Goal: Transaction & Acquisition: Book appointment/travel/reservation

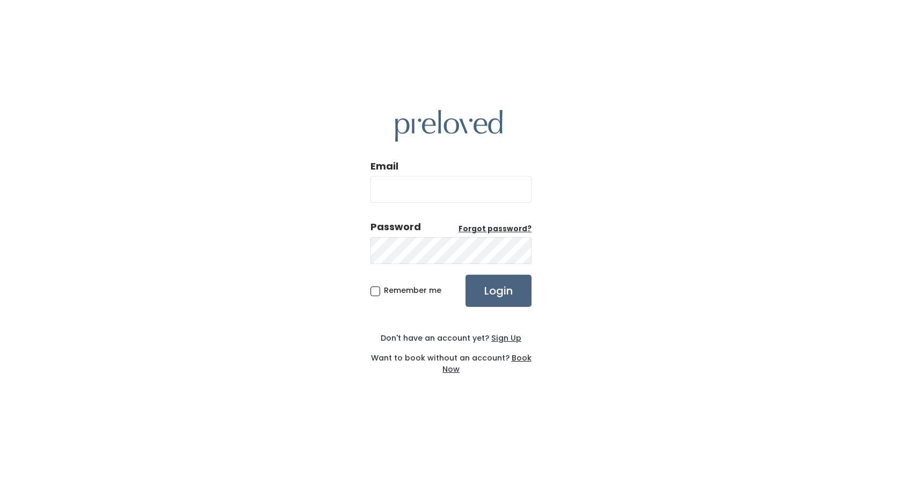
type input "angelshade@hotmail.com"
click at [518, 288] on input "Login" at bounding box center [498, 291] width 66 height 32
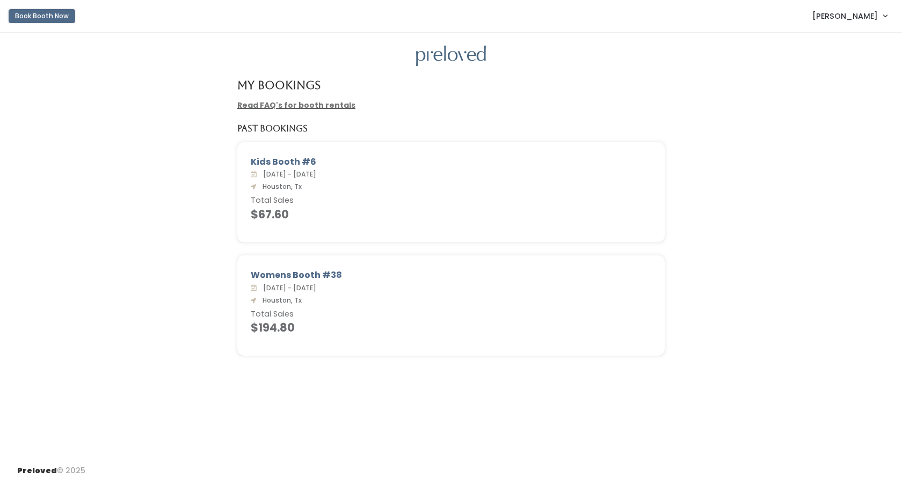
click at [24, 16] on button "Book Booth Now" at bounding box center [42, 16] width 67 height 14
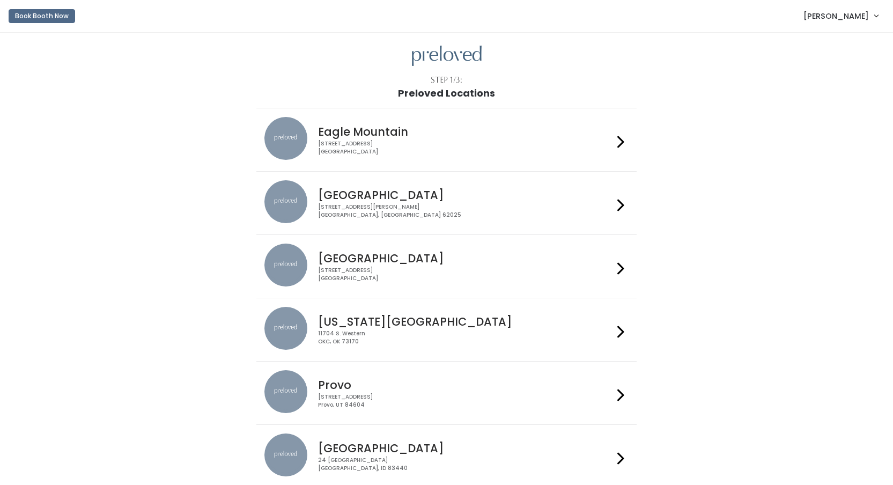
click at [379, 281] on div "[STREET_ADDRESS]" at bounding box center [465, 275] width 295 height 16
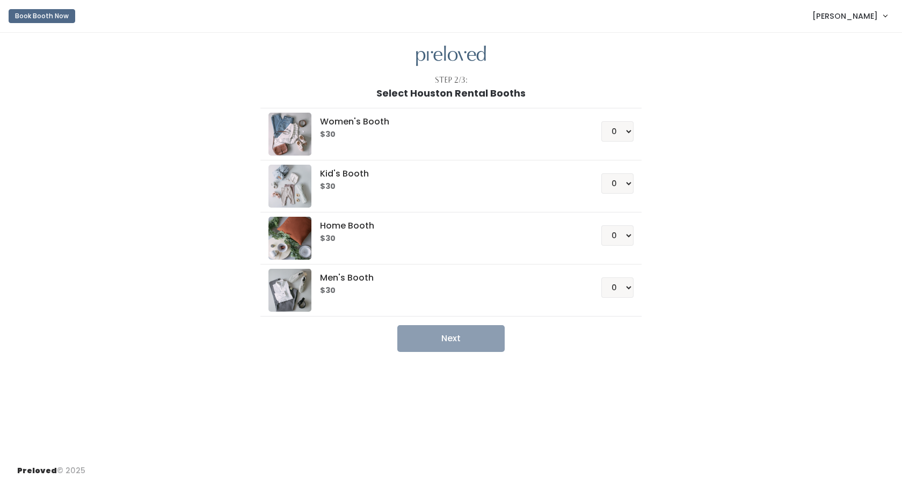
click at [388, 139] on h6 "$30" at bounding box center [447, 134] width 255 height 9
click at [628, 188] on select "0 1 2 3 4" at bounding box center [617, 183] width 32 height 20
select select "1"
click at [601, 173] on select "0 1 2 3 4" at bounding box center [617, 183] width 32 height 20
click at [453, 338] on button "Next" at bounding box center [450, 338] width 107 height 27
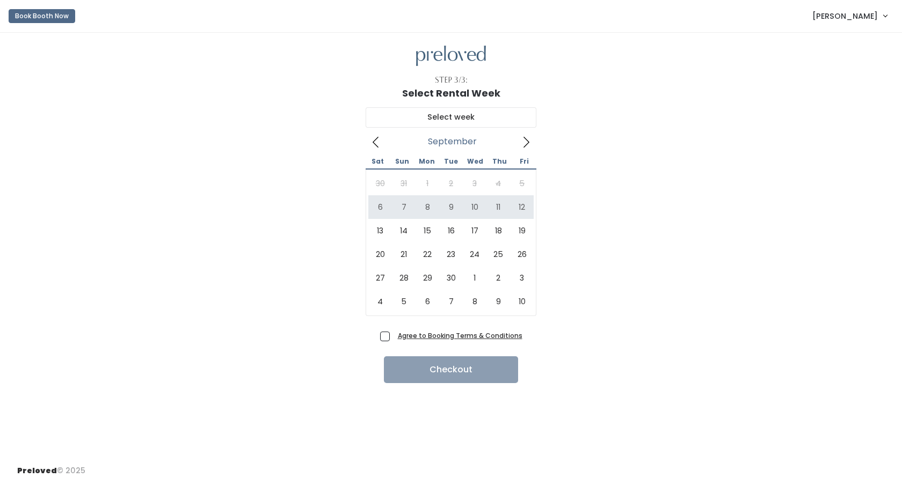
click at [372, 180] on div "30 31 1 2 3 4 5 6 7 8 9 10 11 12 13 14 15 16 17 18 19 20 21 22 23 24 25 26 27 2…" at bounding box center [450, 243] width 165 height 142
type input "September 6 to September 12"
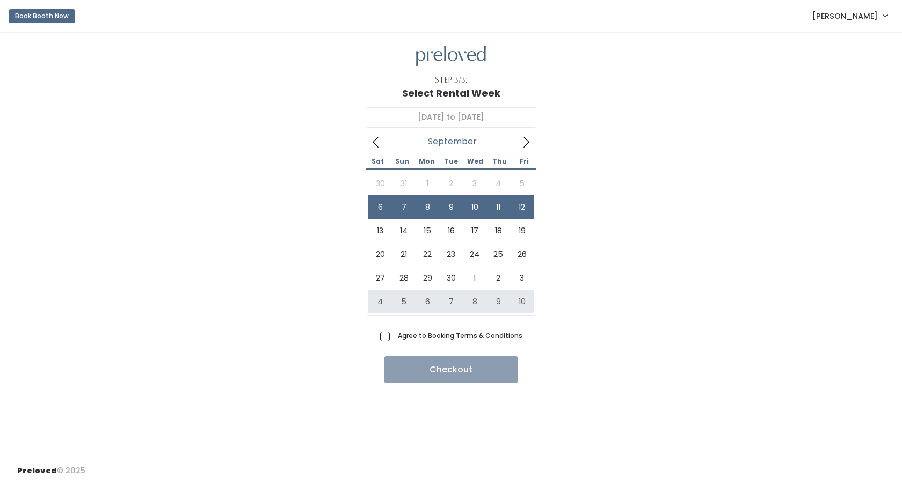
click at [393, 339] on span "Agree to Booking Terms & Conditions" at bounding box center [457, 335] width 129 height 11
click at [393, 337] on input "Agree to Booking Terms & Conditions" at bounding box center [396, 333] width 7 height 7
checkbox input "true"
drag, startPoint x: 425, startPoint y: 367, endPoint x: 266, endPoint y: 327, distance: 164.1
click at [266, 328] on div "Agree to Booking Terms & Conditions Checkout" at bounding box center [450, 355] width 867 height 55
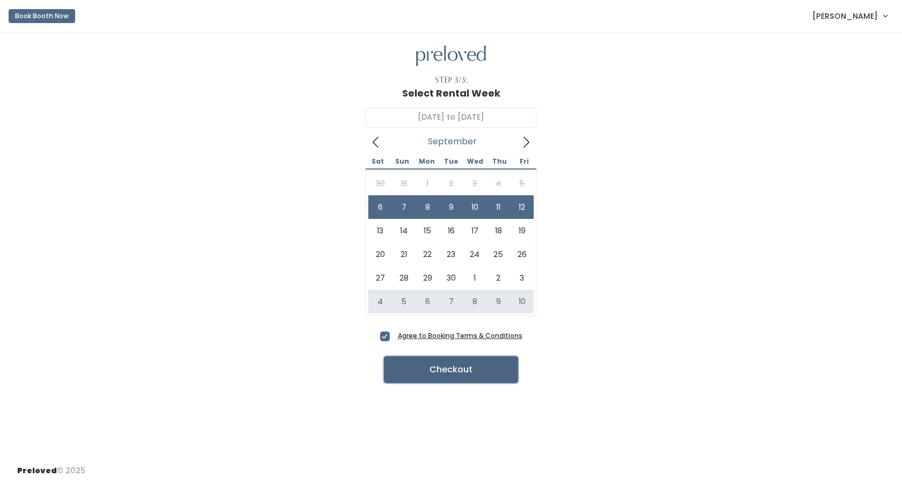
click at [459, 373] on button "Checkout" at bounding box center [451, 369] width 134 height 27
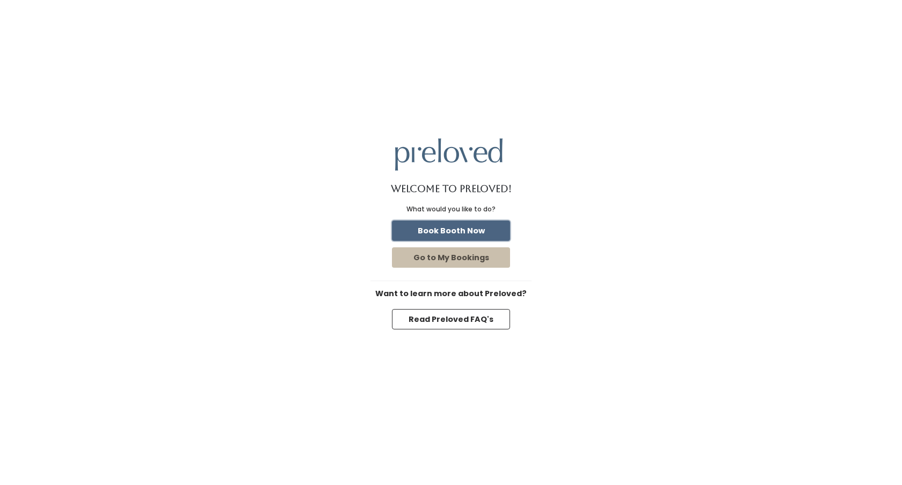
click at [469, 233] on button "Book Booth Now" at bounding box center [451, 231] width 118 height 20
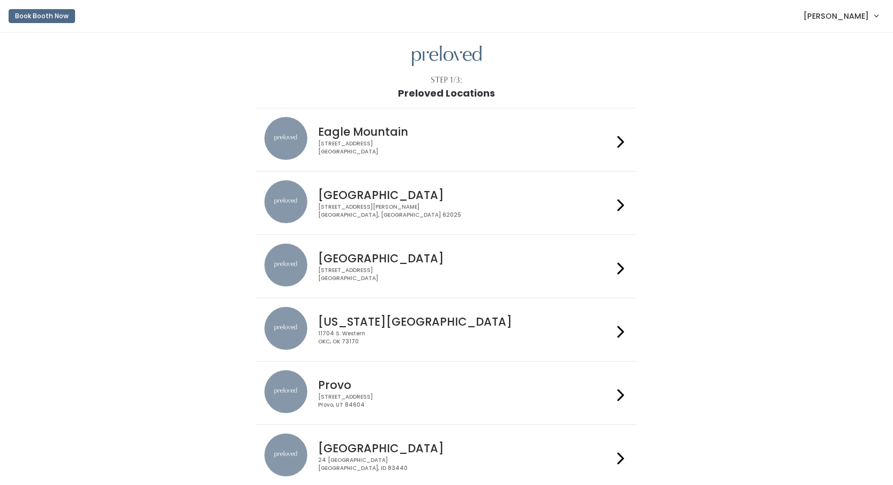
click at [463, 273] on div "3903 N Braeswood Blvd Houston, TX 77025" at bounding box center [465, 275] width 295 height 16
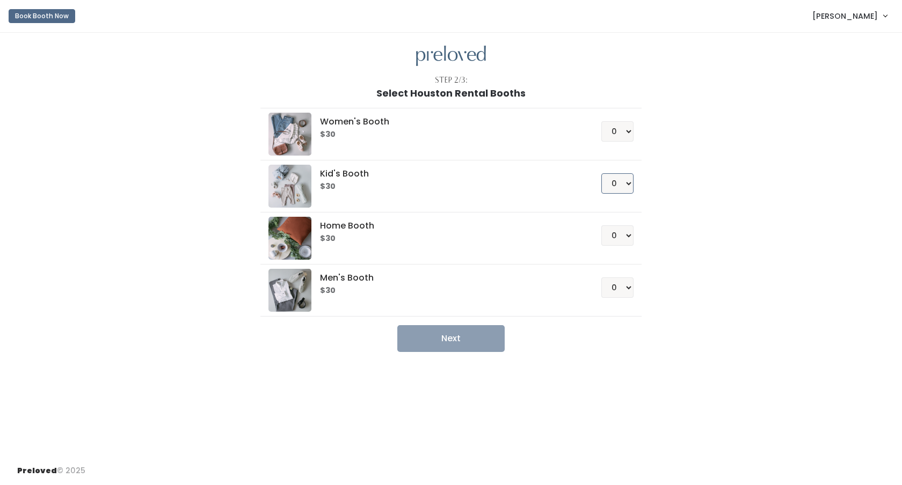
click at [606, 182] on select "0 1 2 3 4" at bounding box center [617, 183] width 32 height 20
select select "1"
click at [601, 173] on select "0 1 2 3 4" at bounding box center [617, 183] width 32 height 20
click at [437, 340] on button "Next" at bounding box center [450, 338] width 107 height 27
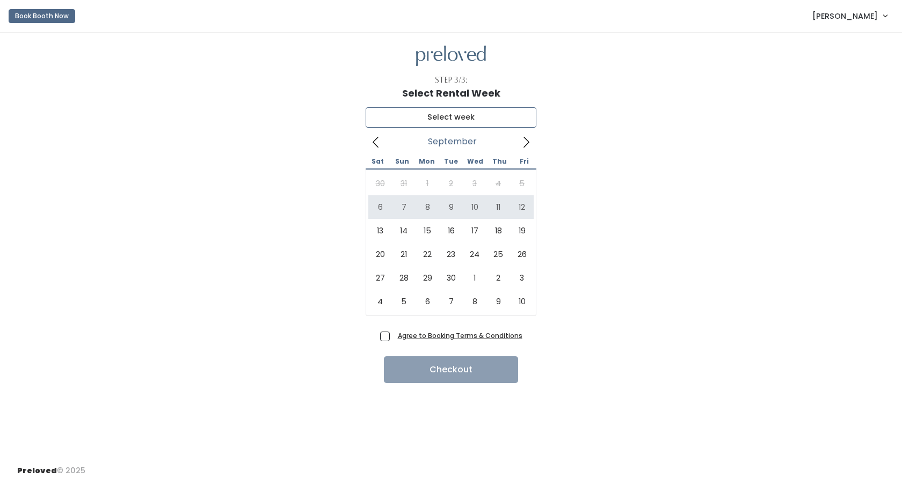
type input "[DATE] to [DATE]"
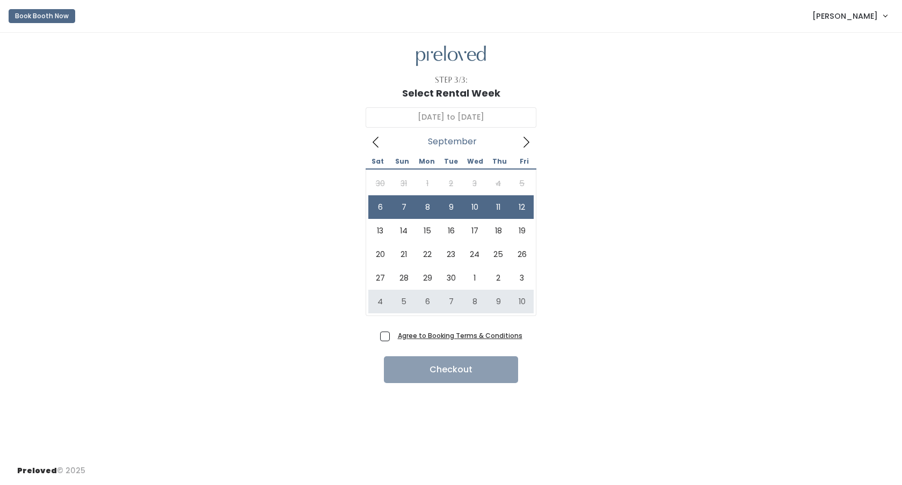
click at [393, 333] on span "Agree to Booking Terms & Conditions" at bounding box center [457, 335] width 129 height 11
click at [393, 333] on input "Agree to Booking Terms & Conditions" at bounding box center [396, 333] width 7 height 7
checkbox input "true"
click at [410, 375] on button "Checkout" at bounding box center [451, 369] width 134 height 27
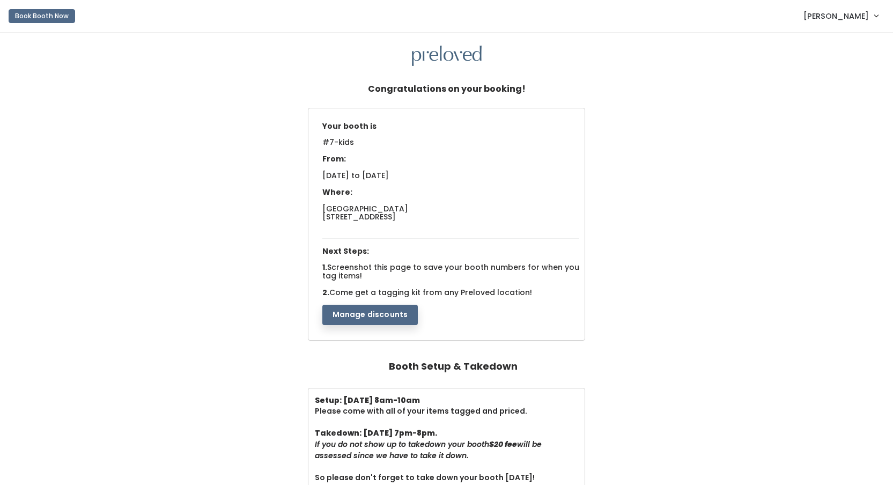
click at [823, 16] on link "[PERSON_NAME]" at bounding box center [841, 15] width 96 height 23
click at [808, 49] on link "My bookings" at bounding box center [841, 42] width 96 height 19
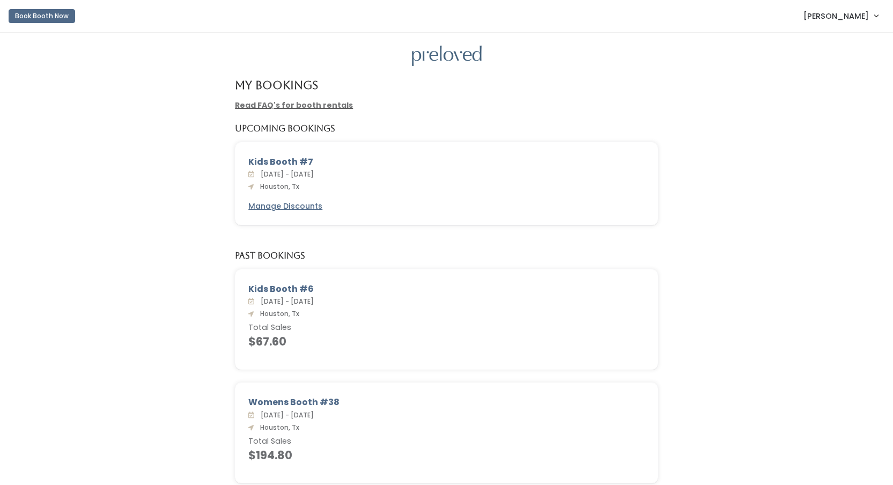
click at [320, 107] on link "Read FAQ's for booth rentals" at bounding box center [294, 105] width 118 height 11
